Goal: Navigation & Orientation: Find specific page/section

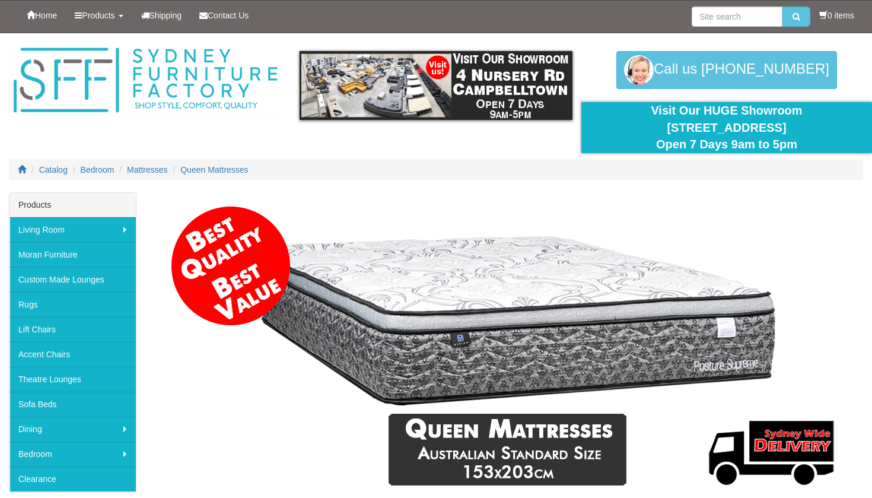
click at [763, 319] on img at bounding box center [509, 346] width 685 height 297
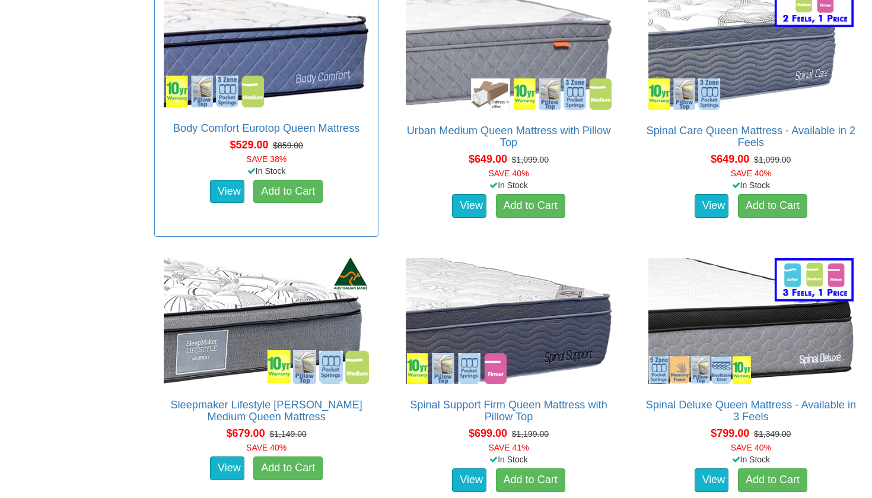
scroll to position [1337, 0]
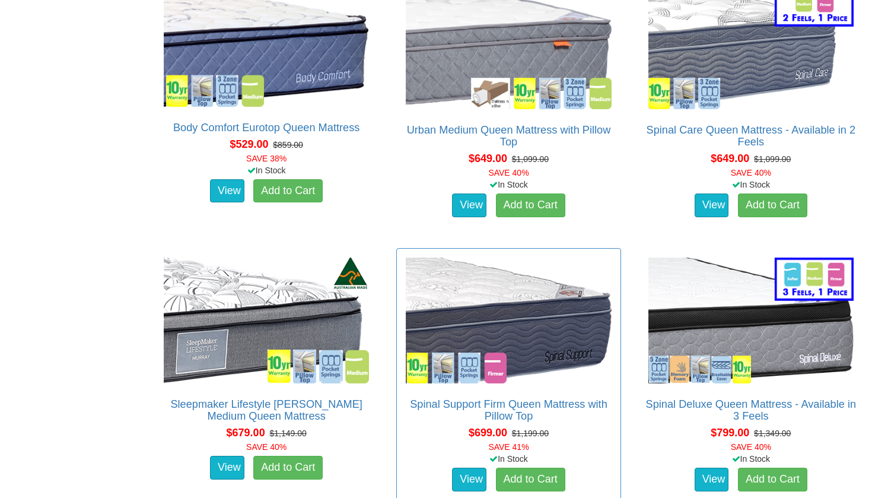
drag, startPoint x: 420, startPoint y: 279, endPoint x: 411, endPoint y: 277, distance: 9.1
click at [411, 277] on img at bounding box center [508, 321] width 211 height 132
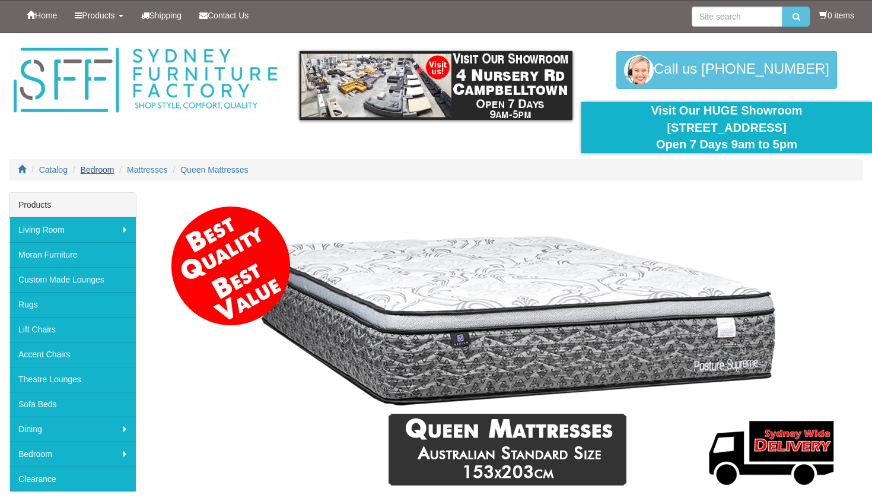
click at [100, 172] on span "Bedroom" at bounding box center [98, 169] width 34 height 9
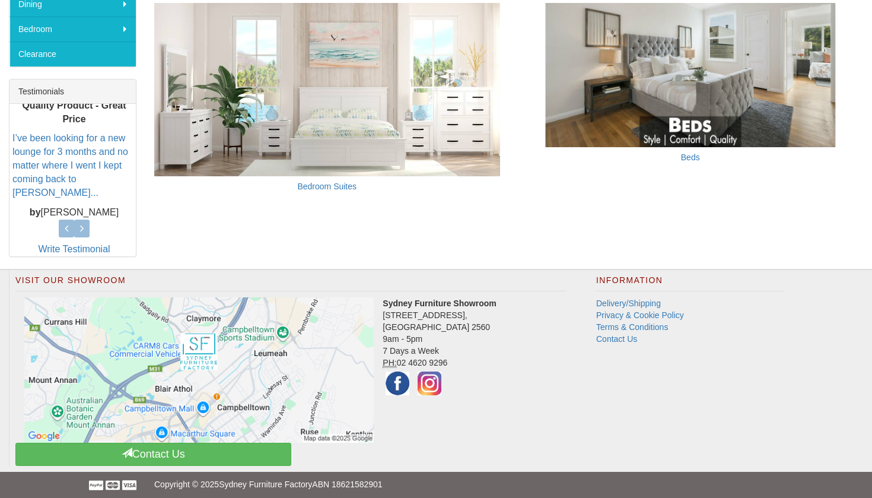
scroll to position [428, 0]
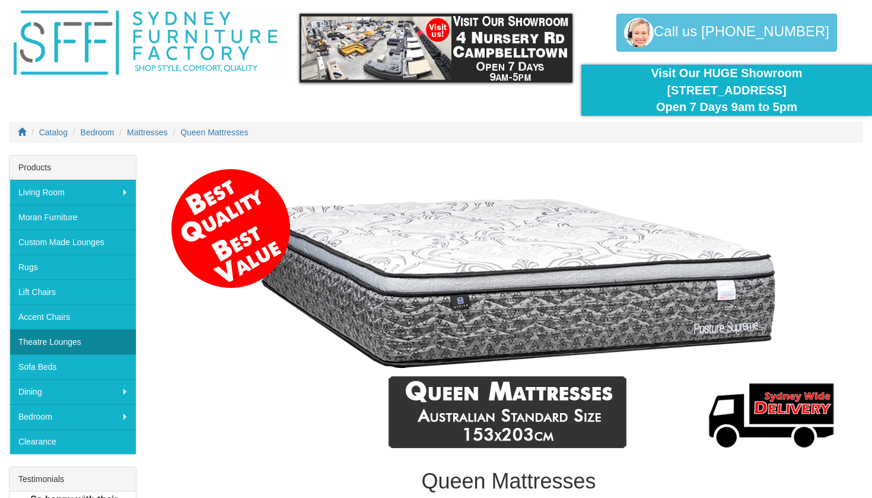
scroll to position [52, 0]
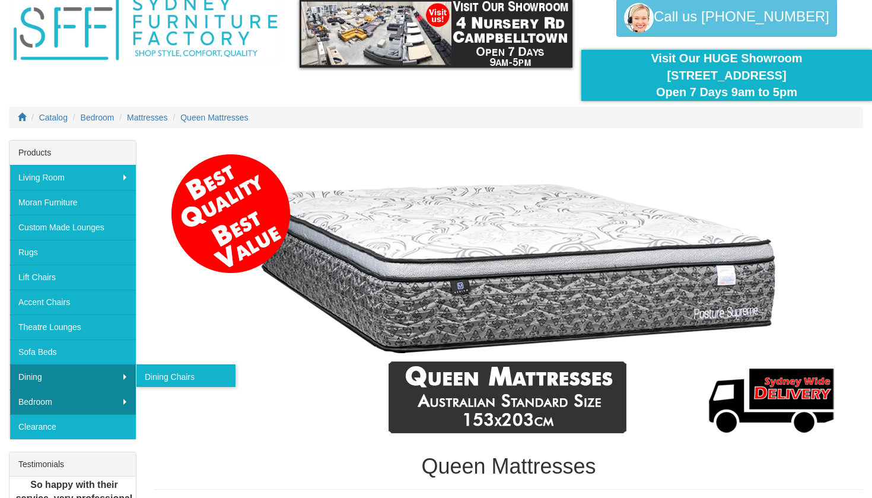
click at [53, 402] on link "Bedroom" at bounding box center [72, 401] width 126 height 25
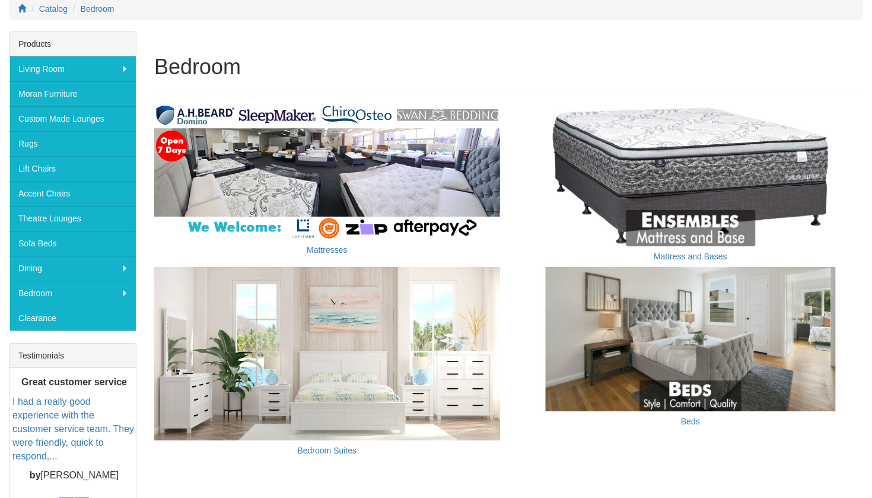
scroll to position [157, 0]
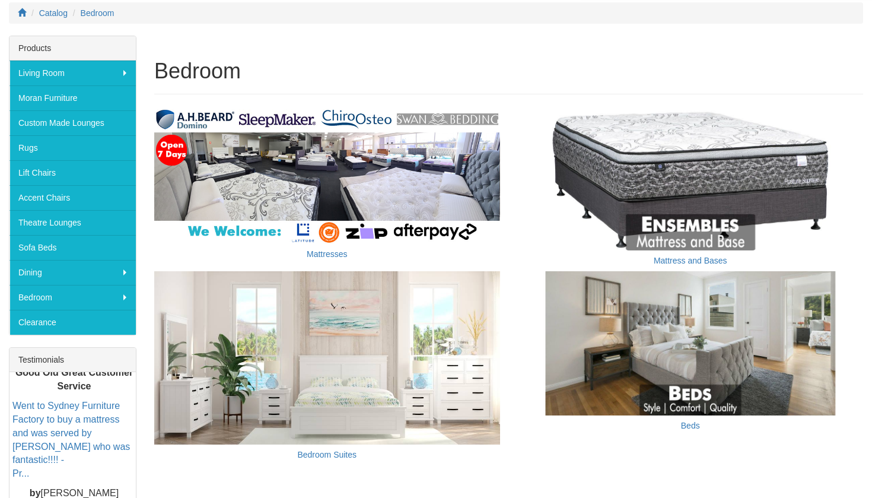
click at [675, 397] on img at bounding box center [691, 343] width 346 height 144
